Goal: Task Accomplishment & Management: Use online tool/utility

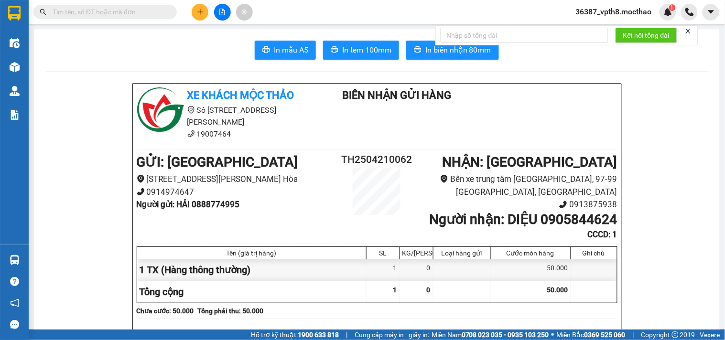
click at [112, 10] on input "text" at bounding box center [109, 12] width 113 height 11
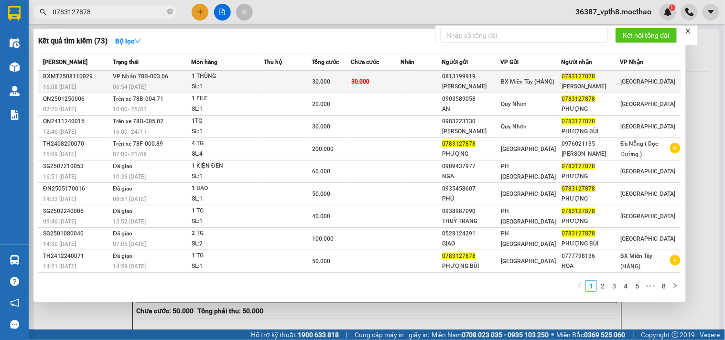
type input "0783127878"
click at [303, 78] on td at bounding box center [288, 82] width 48 height 22
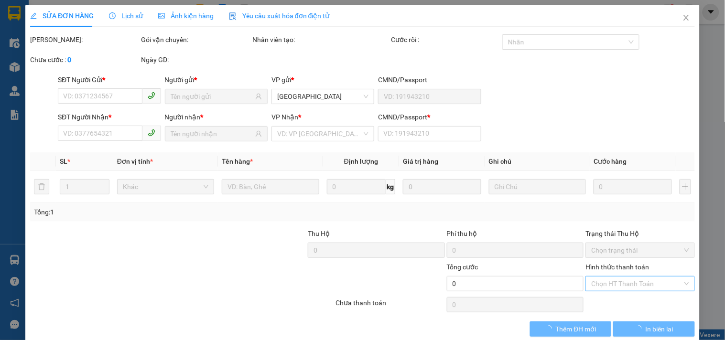
type input "0813199919"
type input "[PERSON_NAME]"
type input "0783127878"
type input "[PERSON_NAME]"
type input "0"
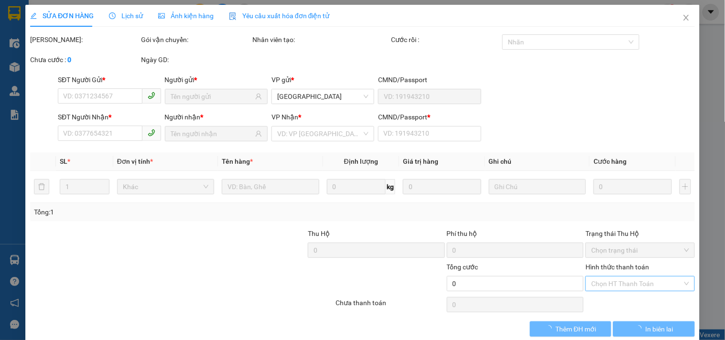
type input "30.000"
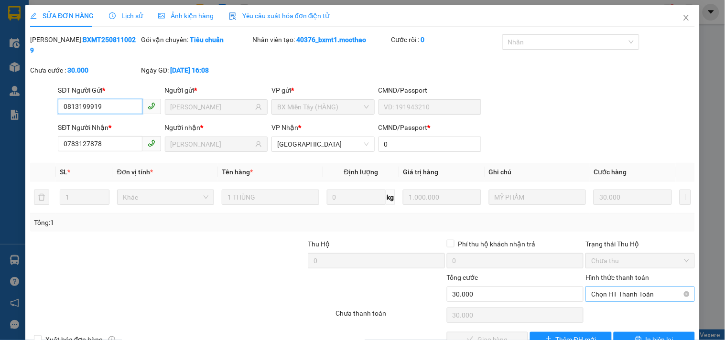
click at [624, 287] on span "Chọn HT Thanh Toán" at bounding box center [639, 294] width 97 height 14
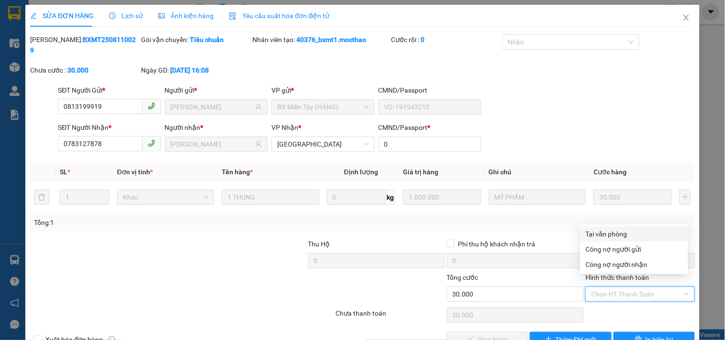
click at [609, 231] on div "Tại văn phòng" at bounding box center [634, 234] width 97 height 11
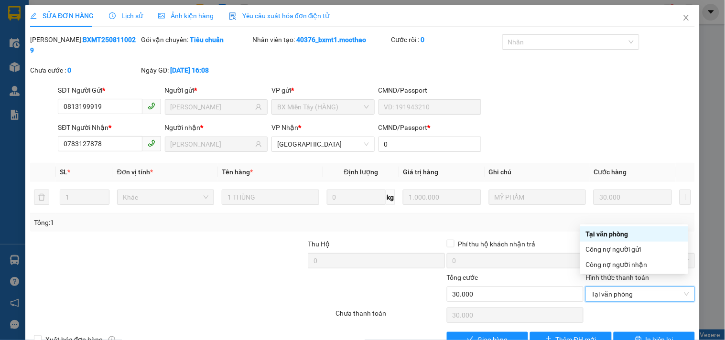
type input "0"
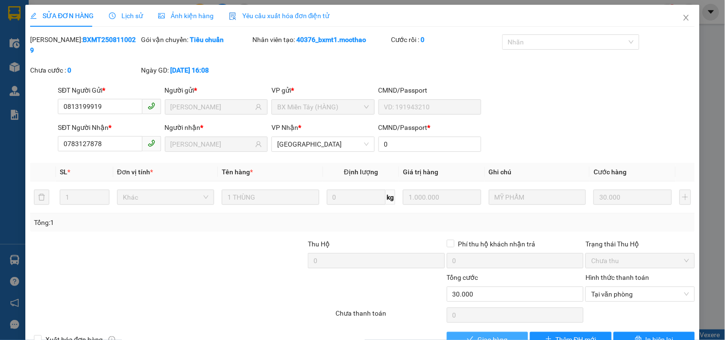
click at [493, 334] on span "Giao hàng" at bounding box center [492, 339] width 31 height 11
